Goal: Task Accomplishment & Management: Use online tool/utility

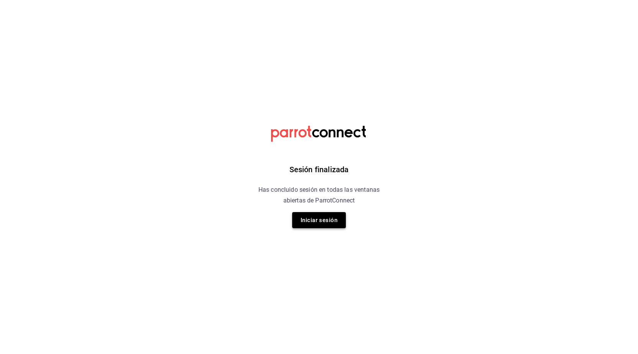
click at [298, 222] on button "Iniciar sesión" at bounding box center [319, 220] width 54 height 16
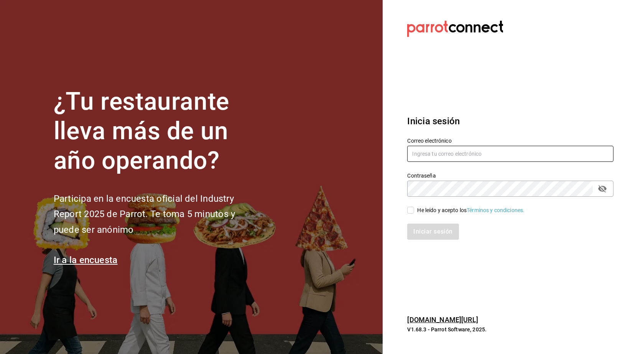
click at [480, 155] on input "text" at bounding box center [510, 154] width 206 height 16
type input "juliana@bubucafe.com.mx"
click at [404, 210] on div "He leído y acepto los Términos y condiciones." at bounding box center [505, 206] width 215 height 18
click at [411, 212] on input "He leído y acepto los Términos y condiciones." at bounding box center [410, 210] width 7 height 7
checkbox input "true"
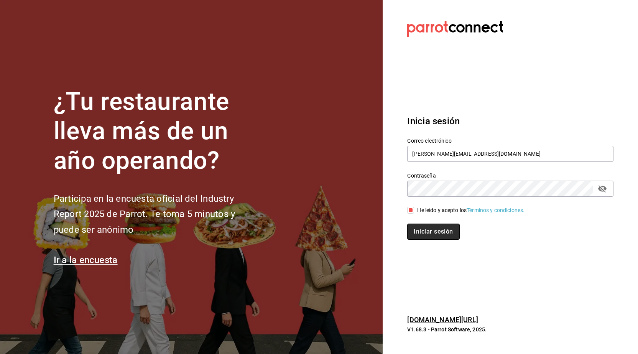
click at [419, 228] on button "Iniciar sesión" at bounding box center [433, 231] width 52 height 16
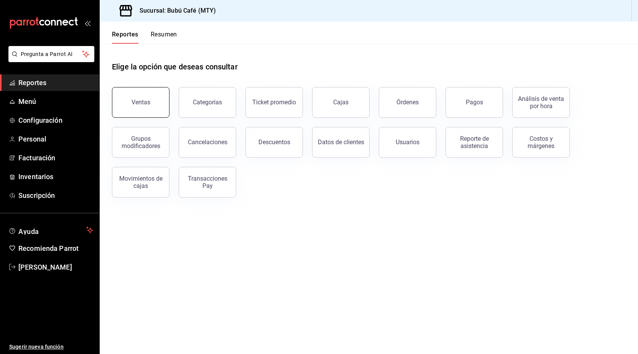
click at [145, 108] on button "Ventas" at bounding box center [140, 102] width 57 height 31
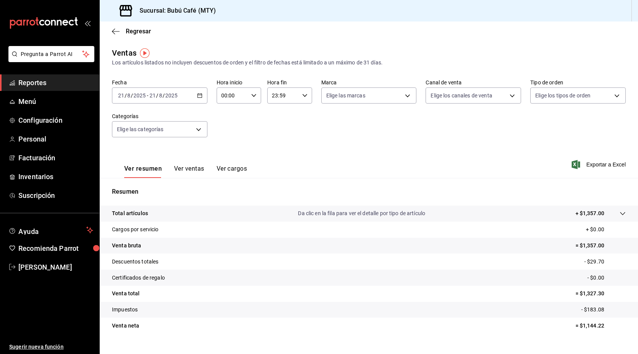
click at [201, 93] on icon "button" at bounding box center [199, 95] width 5 height 5
click at [151, 187] on span "Rango de fechas" at bounding box center [147, 188] width 59 height 8
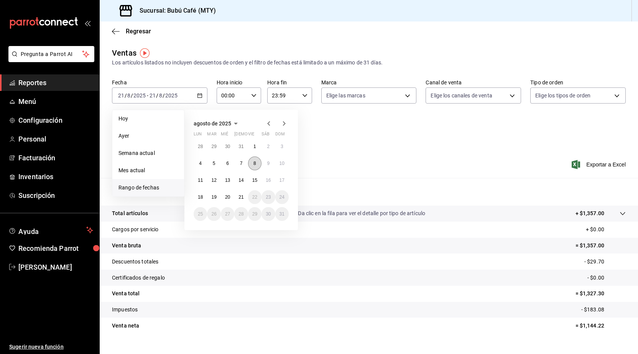
click at [257, 160] on button "8" at bounding box center [254, 163] width 13 height 14
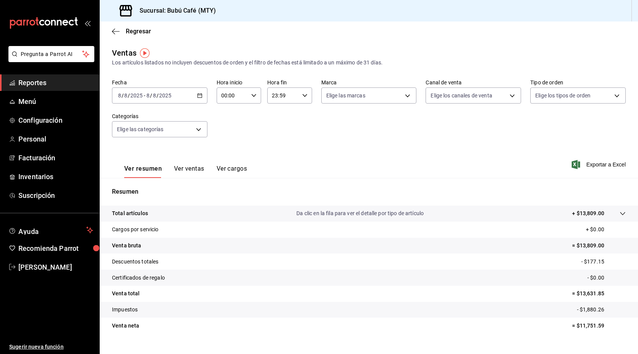
click at [459, 156] on div "Ver resumen Ver ventas Ver cargos Exportar a Excel" at bounding box center [369, 161] width 538 height 31
click at [198, 95] on \(Stroke\) "button" at bounding box center [199, 95] width 4 height 0
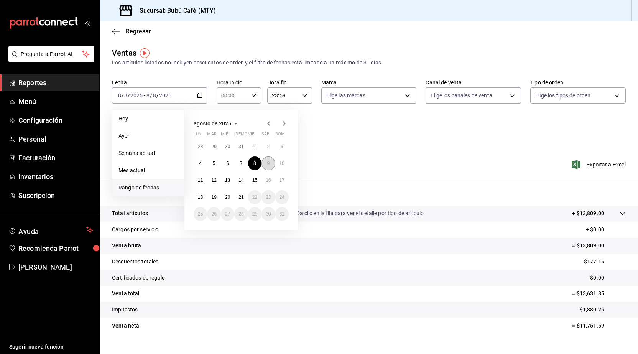
click at [273, 163] on button "9" at bounding box center [267, 163] width 13 height 14
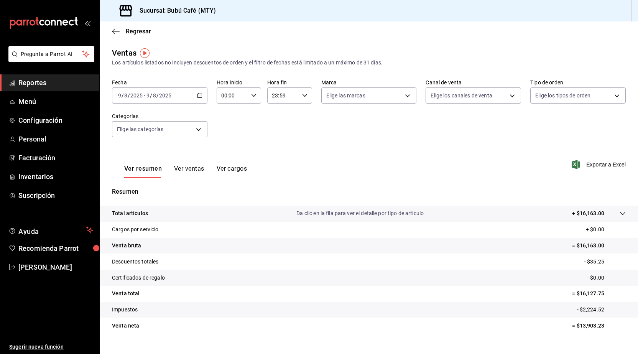
click at [199, 95] on icon "button" at bounding box center [199, 95] width 5 height 5
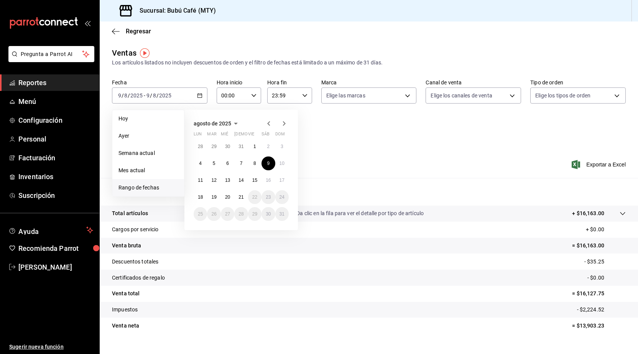
click at [432, 137] on div "Fecha [DATE] [DATE] - [DATE] [DATE] [DATE] [DATE] Semana actual Mes actual [GEO…" at bounding box center [369, 112] width 514 height 67
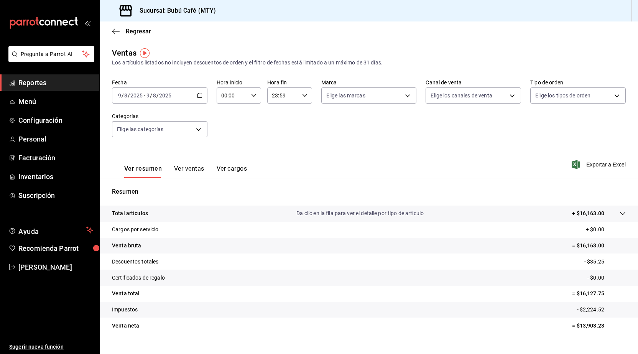
click at [202, 94] on div "[DATE] [DATE] - [DATE] [DATE]" at bounding box center [159, 95] width 95 height 16
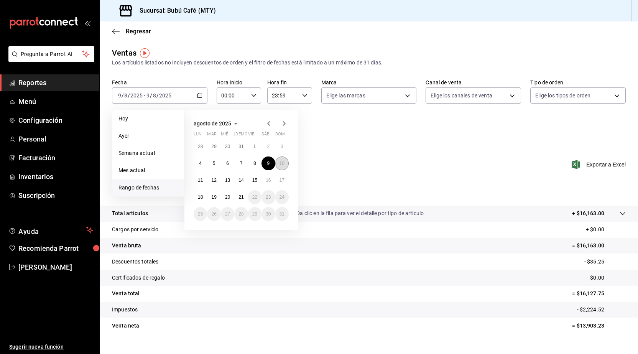
click at [283, 164] on abbr "10" at bounding box center [281, 163] width 5 height 5
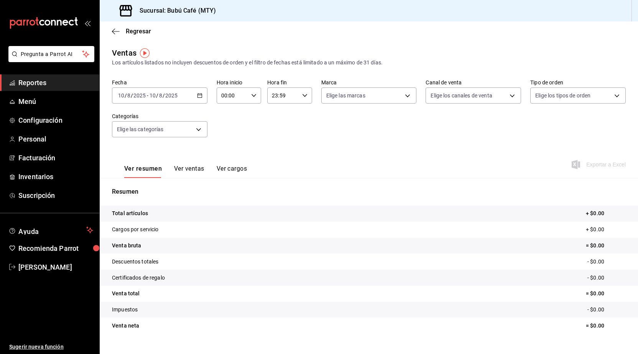
click at [197, 95] on \(Stroke\) "button" at bounding box center [199, 95] width 4 height 0
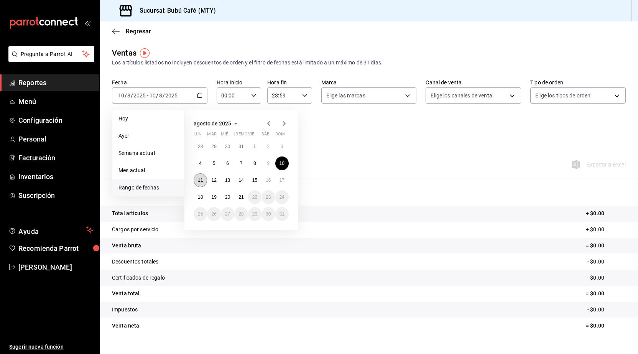
click at [204, 180] on button "11" at bounding box center [200, 180] width 13 height 14
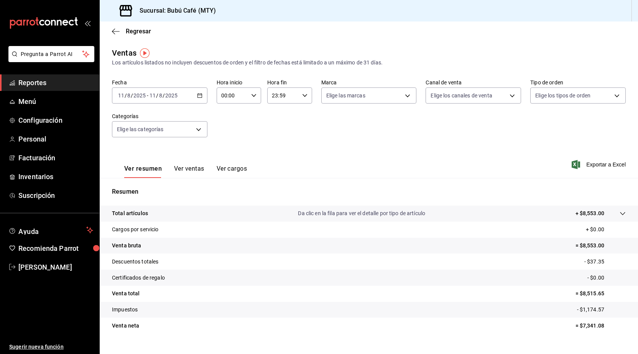
click at [435, 130] on div "Fecha [DATE] [DATE] - [DATE] [DATE] Hora inicio 00:00 Hora inicio Hora fin 23:5…" at bounding box center [369, 112] width 514 height 67
click at [194, 98] on div "[DATE] [DATE] - [DATE] [DATE]" at bounding box center [159, 95] width 95 height 16
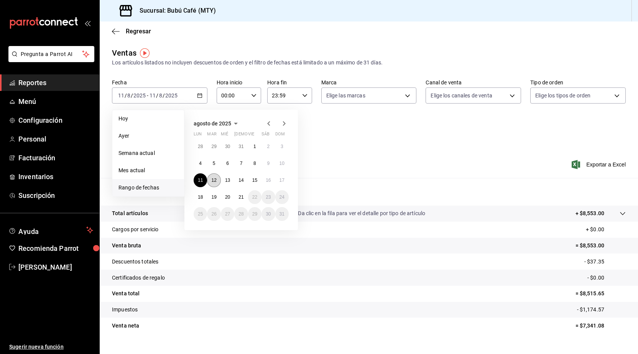
click at [215, 182] on abbr "12" at bounding box center [213, 179] width 5 height 5
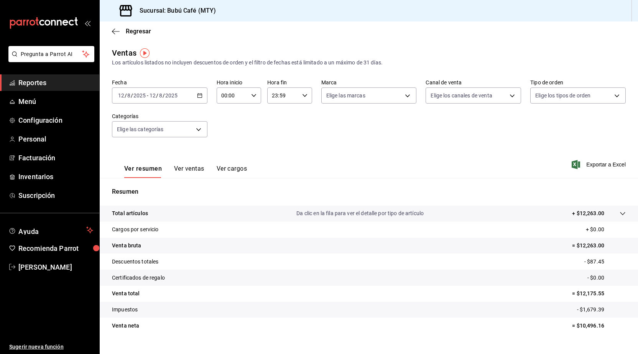
click at [201, 96] on div "[DATE] [DATE] - [DATE] [DATE]" at bounding box center [159, 95] width 95 height 16
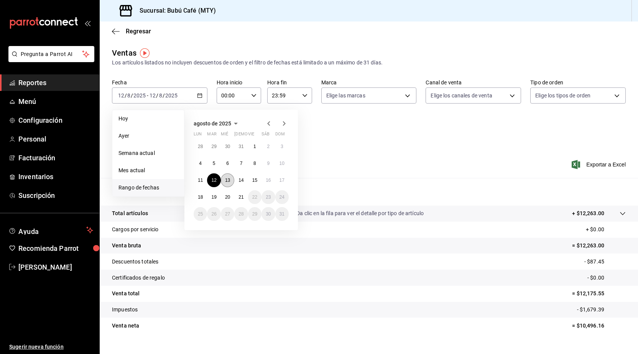
click at [226, 182] on abbr "13" at bounding box center [227, 179] width 5 height 5
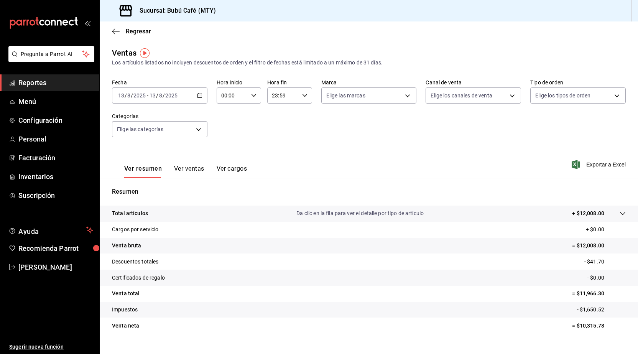
click at [187, 98] on div "[DATE] [DATE] - [DATE] [DATE]" at bounding box center [159, 95] width 95 height 16
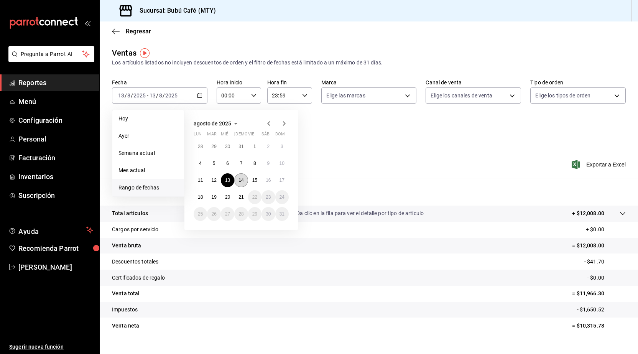
click at [243, 183] on button "14" at bounding box center [240, 180] width 13 height 14
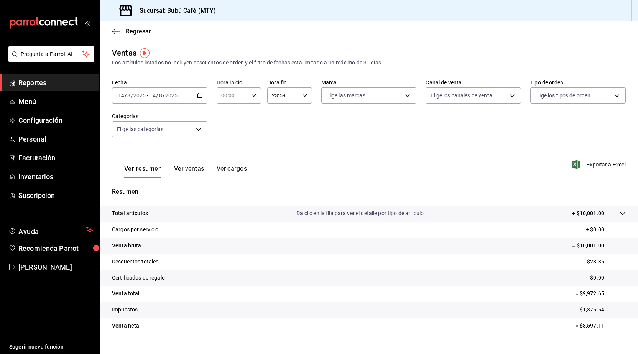
click at [182, 96] on div "[DATE] [DATE] - [DATE] [DATE]" at bounding box center [159, 95] width 95 height 16
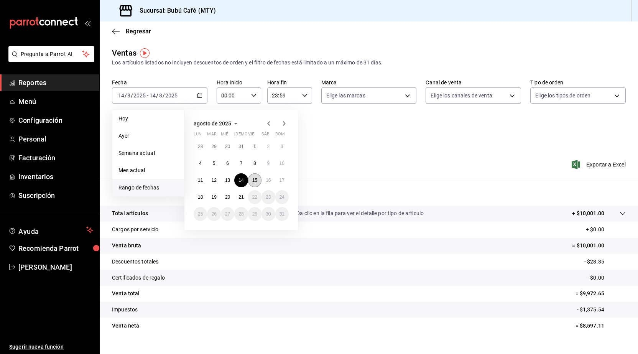
click at [249, 176] on button "15" at bounding box center [254, 180] width 13 height 14
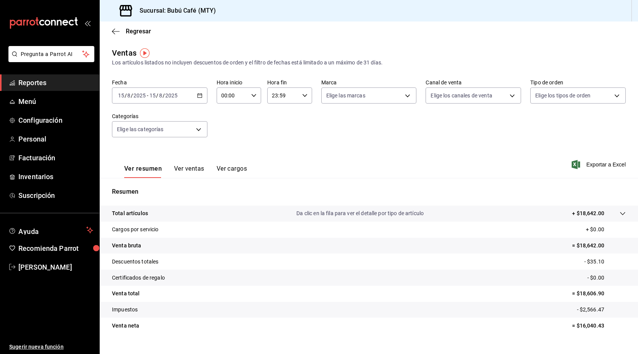
click at [200, 96] on icon "button" at bounding box center [199, 95] width 5 height 5
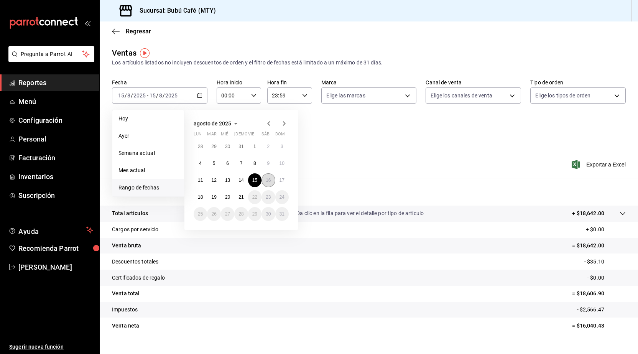
click at [270, 182] on abbr "16" at bounding box center [268, 179] width 5 height 5
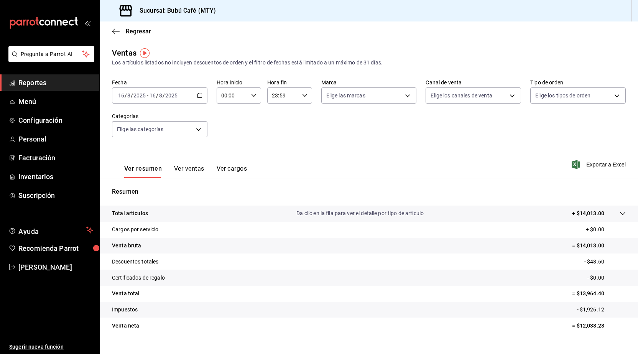
click at [194, 99] on div "[DATE] [DATE] - [DATE] [DATE]" at bounding box center [159, 95] width 95 height 16
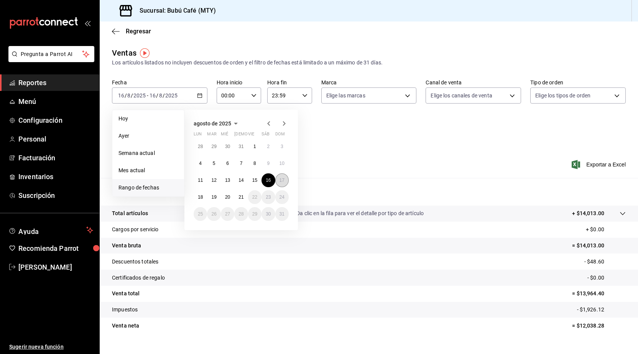
click at [286, 181] on button "17" at bounding box center [281, 180] width 13 height 14
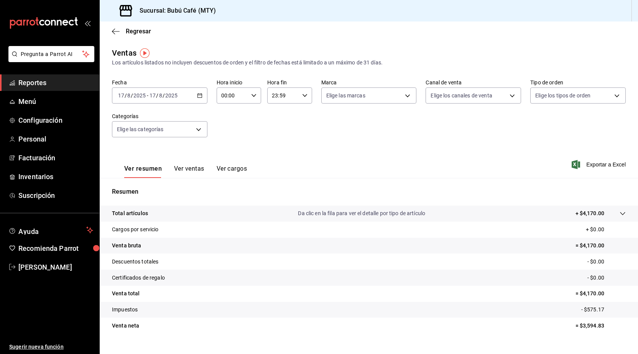
click at [194, 96] on div "[DATE] [DATE] - [DATE] [DATE]" at bounding box center [159, 95] width 95 height 16
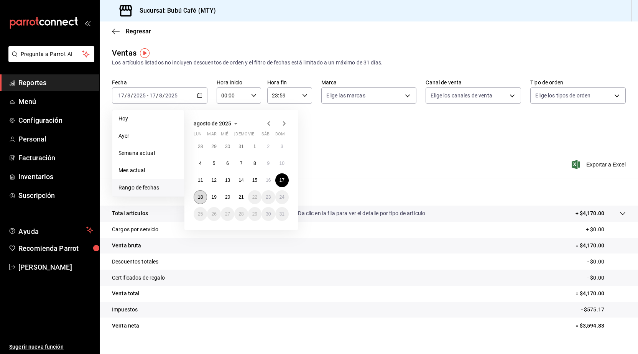
click at [200, 197] on abbr "18" at bounding box center [200, 196] width 5 height 5
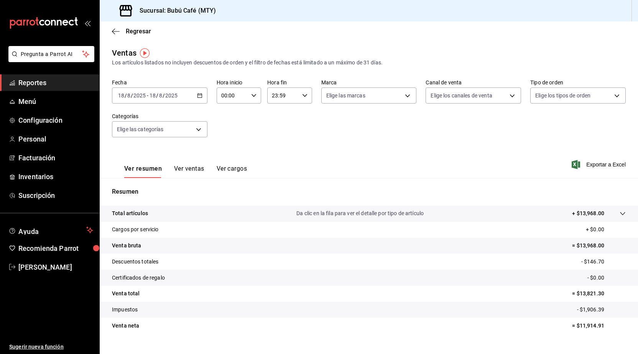
click at [197, 99] on div "[DATE] [DATE] - [DATE] [DATE]" at bounding box center [159, 95] width 95 height 16
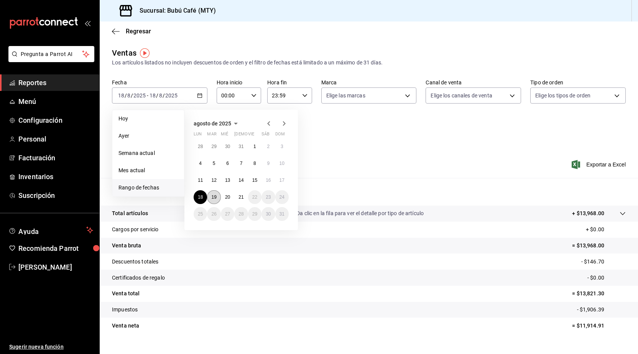
click at [215, 196] on abbr "19" at bounding box center [213, 196] width 5 height 5
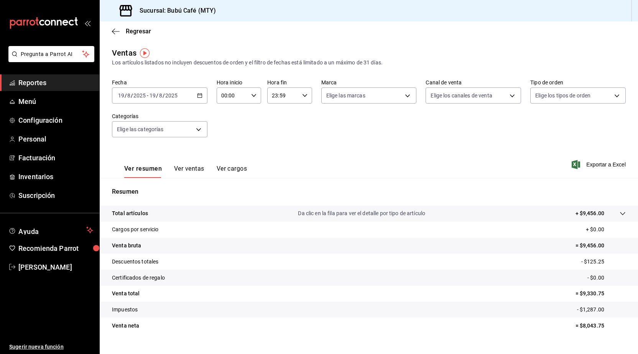
click at [198, 96] on icon "button" at bounding box center [199, 95] width 5 height 5
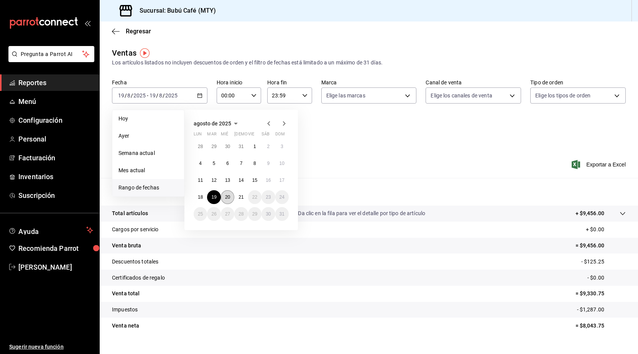
click at [226, 199] on abbr "20" at bounding box center [227, 196] width 5 height 5
